Goal: Transaction & Acquisition: Purchase product/service

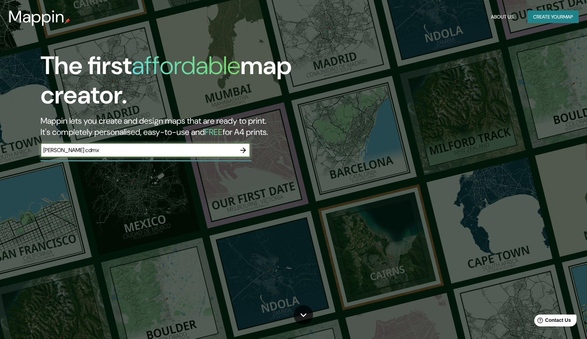
type input "[PERSON_NAME] cdmx"
click at [244, 152] on icon "button" at bounding box center [243, 150] width 8 height 8
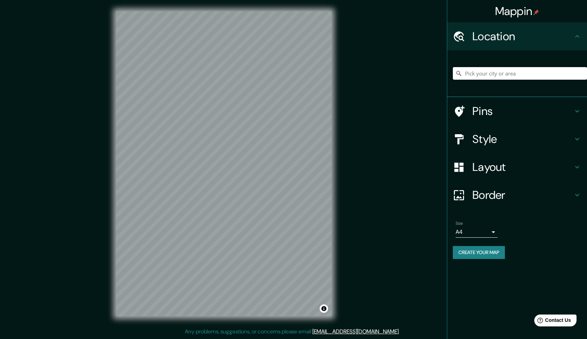
click at [485, 74] on input "Pick your city or area" at bounding box center [519, 73] width 134 height 13
type input "e"
type input "cdmx"
click at [344, 199] on div "Mappin Location cdmx Pins Style Layout Border Choose a border. Hint : you can m…" at bounding box center [293, 169] width 587 height 338
click at [360, 211] on div "Mappin Location cdmx Pins Style Layout Border Choose a border. Hint : you can m…" at bounding box center [293, 169] width 587 height 338
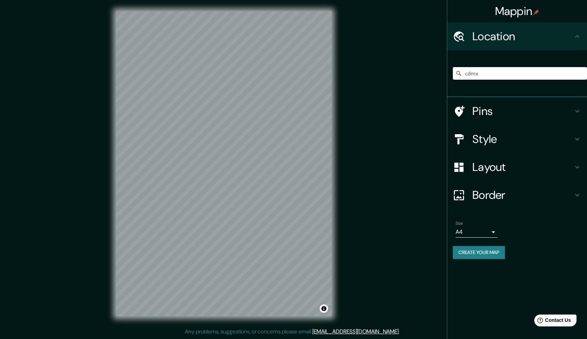
click at [370, 227] on div "Mappin Location cdmx Pins Style Layout Border Choose a border. Hint : you can m…" at bounding box center [293, 169] width 587 height 338
click at [354, 155] on div "Mappin Location cdmx Pins Style Layout Border Choose a border. Hint : you can m…" at bounding box center [293, 169] width 587 height 338
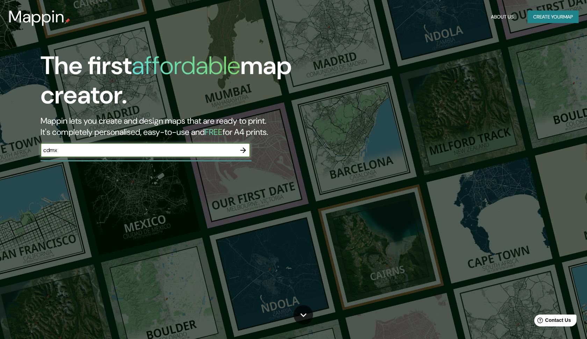
type input "cdmx"
click at [247, 150] on icon "button" at bounding box center [243, 150] width 8 height 8
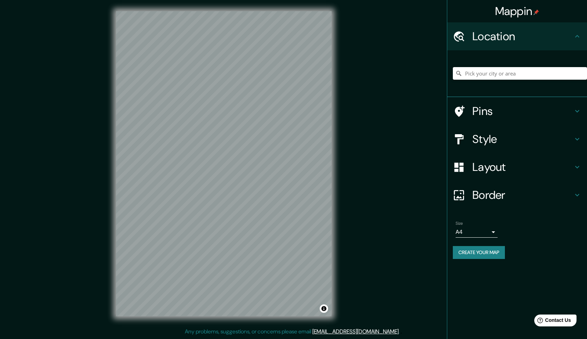
click at [490, 197] on h4 "Border" at bounding box center [522, 195] width 101 height 14
